Goal: Task Accomplishment & Management: Manage account settings

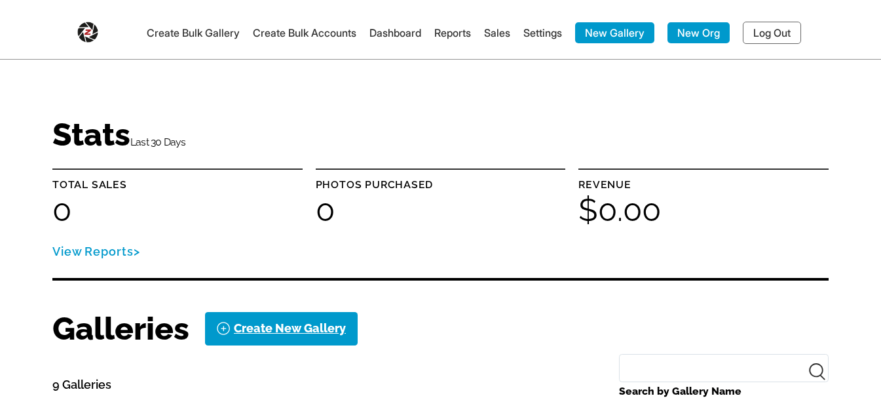
click at [774, 26] on link "Log Out" at bounding box center [772, 33] width 58 height 22
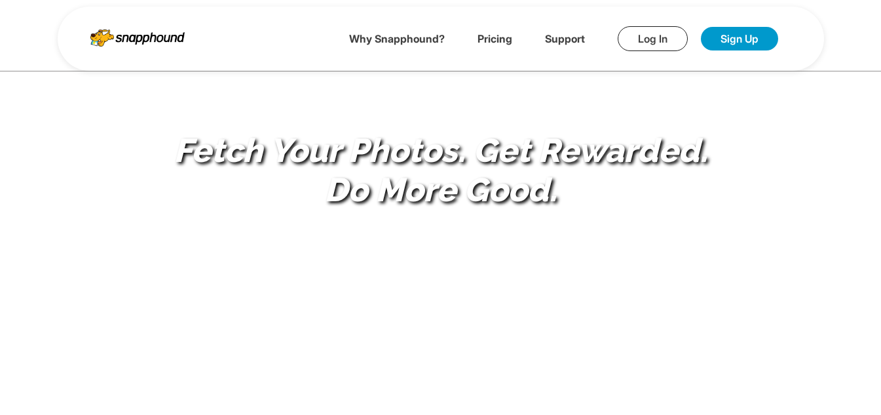
click at [658, 43] on link "Log In" at bounding box center [653, 38] width 70 height 25
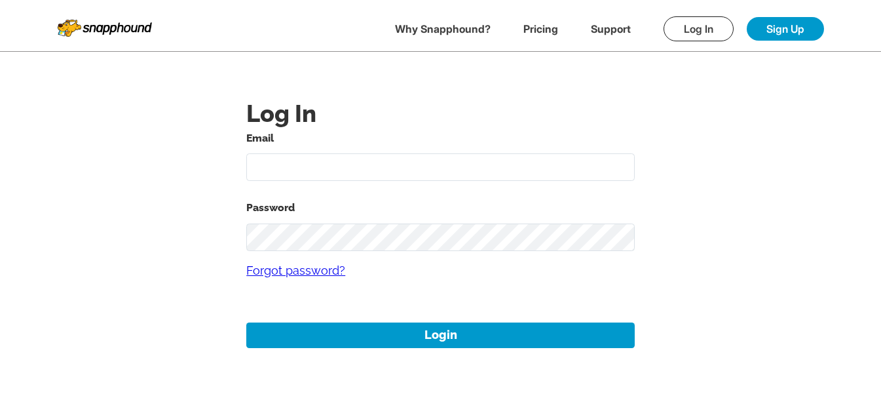
click at [454, 156] on input "text" at bounding box center [440, 167] width 388 height 28
type input "11aug02@gmail.com"
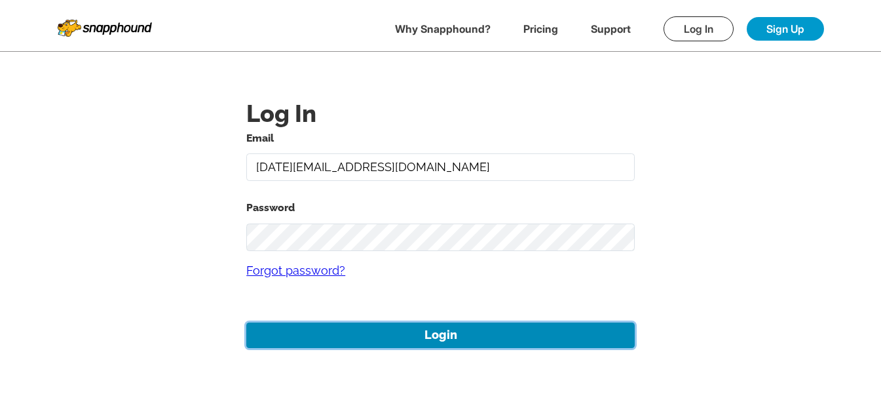
click at [422, 329] on button "Login" at bounding box center [440, 335] width 388 height 26
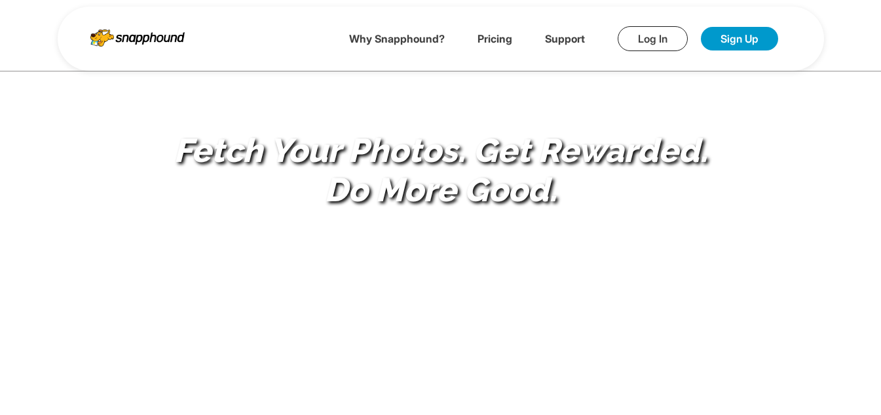
click at [664, 35] on link "Log In" at bounding box center [653, 38] width 70 height 25
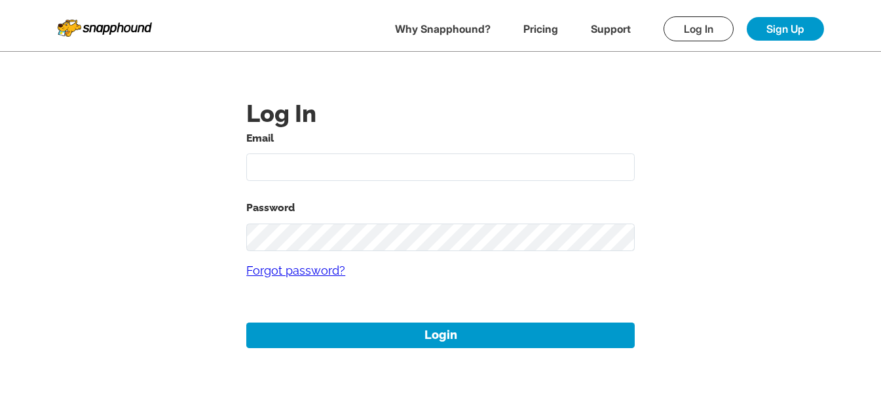
click at [353, 168] on input "text" at bounding box center [440, 167] width 388 height 28
type input "[EMAIL_ADDRESS][DOMAIN_NAME]"
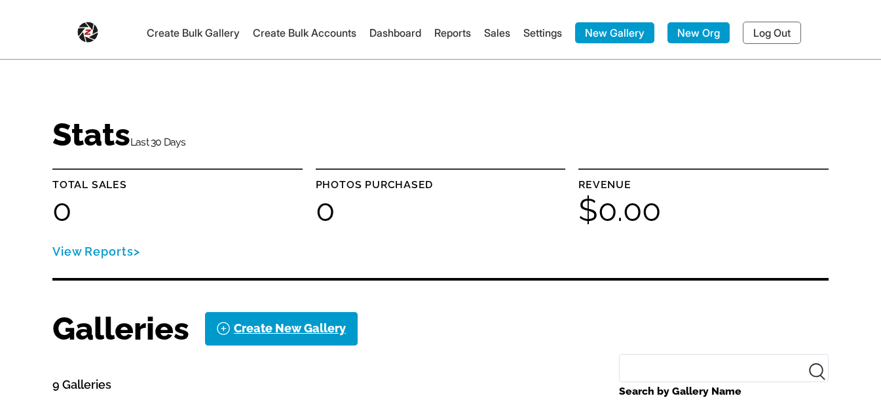
click at [83, 31] on img at bounding box center [87, 29] width 21 height 26
click at [759, 28] on link "Log Out" at bounding box center [772, 33] width 58 height 22
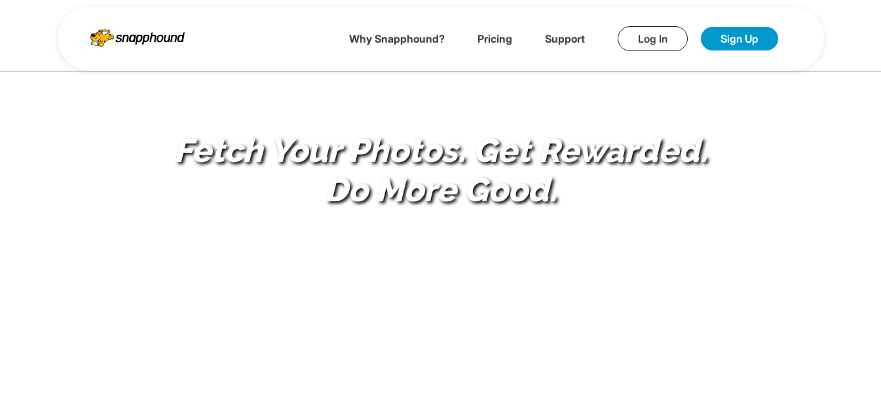
click at [665, 44] on link "Log In" at bounding box center [653, 38] width 70 height 25
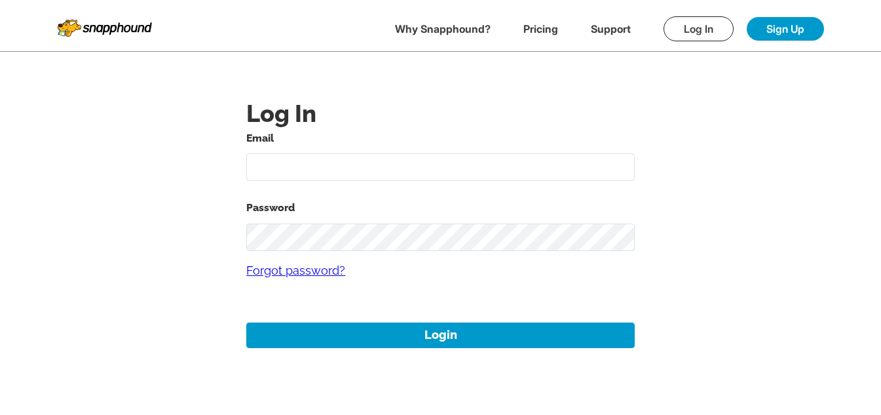
click at [421, 159] on input "text" at bounding box center [440, 167] width 388 height 28
type input "alansharp+1@sharpedgeventures.com"
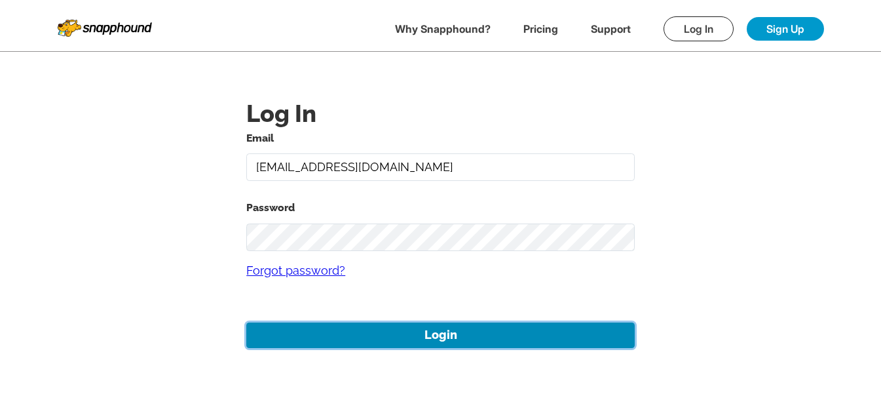
click at [434, 336] on button "Login" at bounding box center [440, 335] width 388 height 26
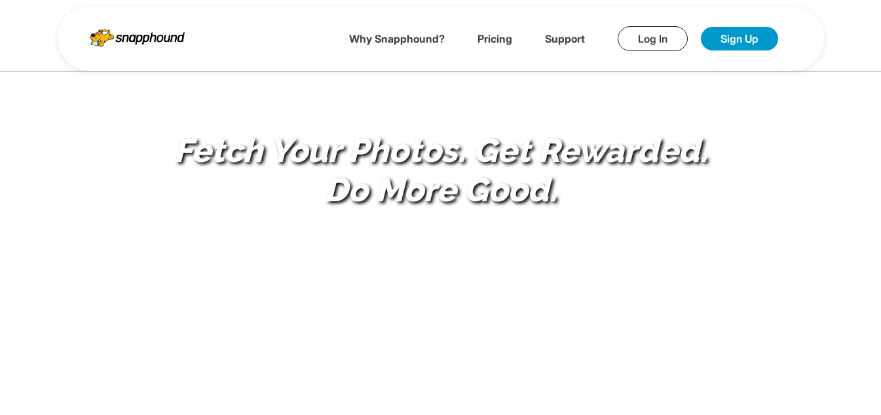
click at [631, 47] on link "Log In" at bounding box center [653, 38] width 70 height 25
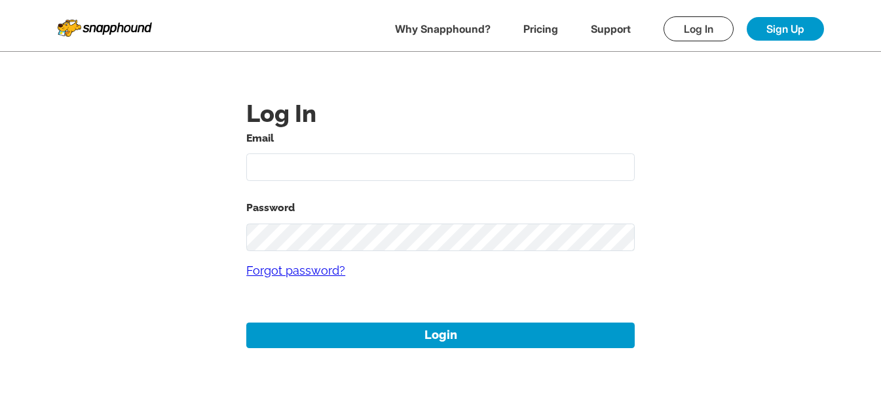
click at [410, 168] on input "text" at bounding box center [440, 167] width 388 height 28
type input "[EMAIL_ADDRESS][DOMAIN_NAME]"
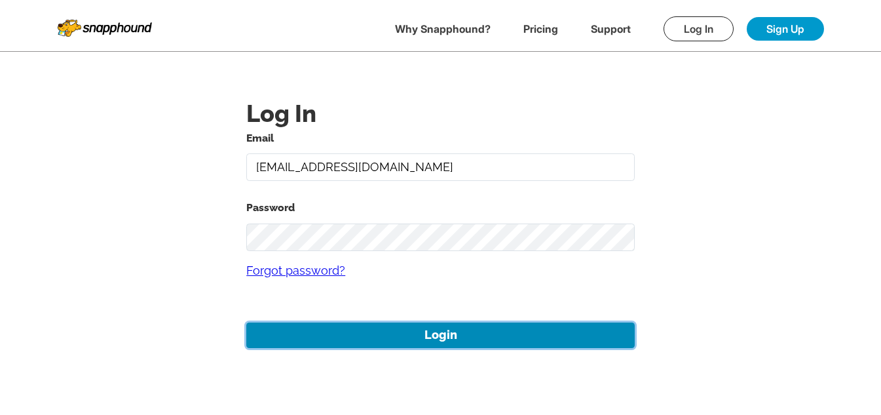
click at [468, 324] on button "Login" at bounding box center [440, 335] width 388 height 26
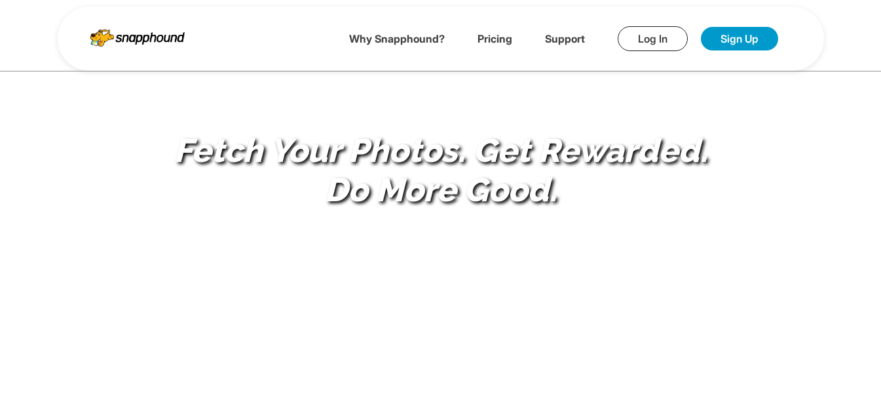
click at [654, 36] on link "Log In" at bounding box center [653, 38] width 70 height 25
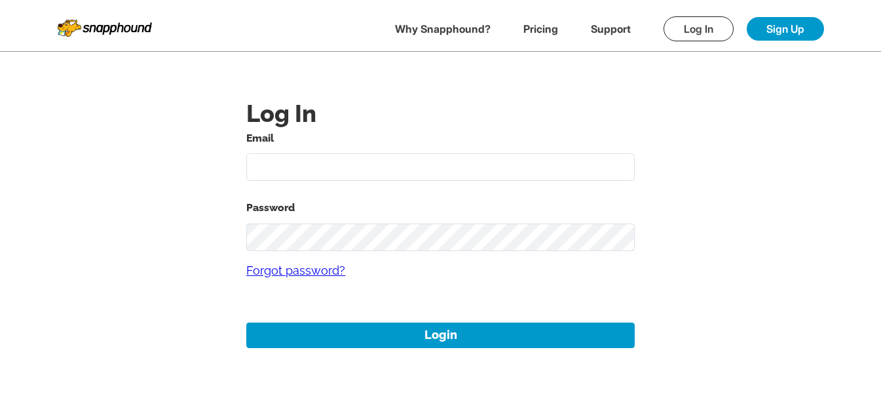
click at [403, 172] on input "text" at bounding box center [440, 167] width 388 height 28
type input "[EMAIL_ADDRESS][DOMAIN_NAME]"
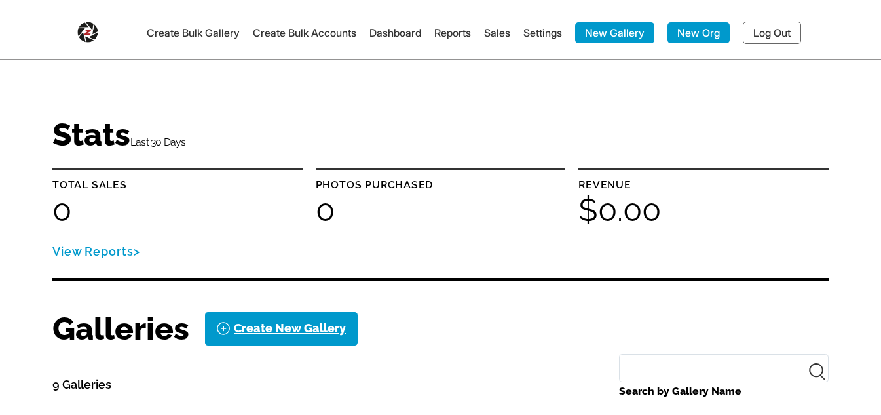
click at [83, 33] on img at bounding box center [87, 29] width 21 height 26
click at [772, 28] on link "Log Out" at bounding box center [772, 33] width 58 height 22
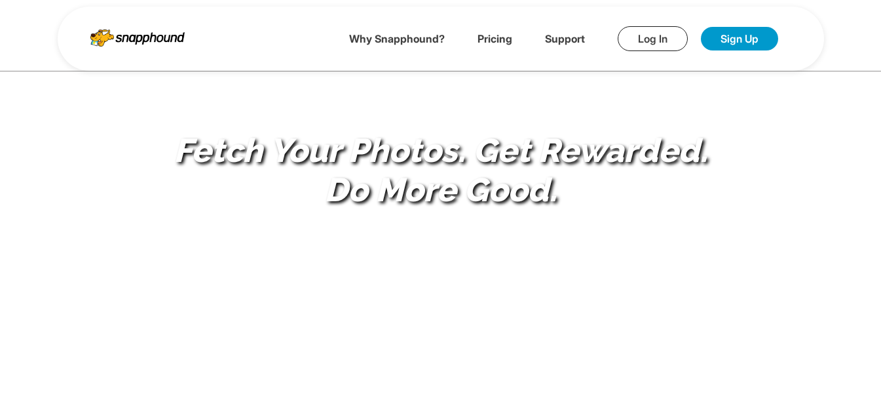
click at [630, 46] on link "Log In" at bounding box center [653, 38] width 70 height 25
